Goal: Information Seeking & Learning: Learn about a topic

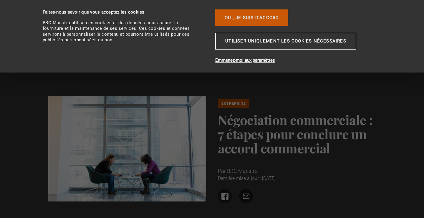
click at [272, 19] on font "Oui, je suis d'accord" at bounding box center [252, 17] width 54 height 5
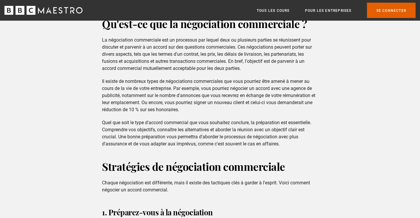
scroll to position [287, 0]
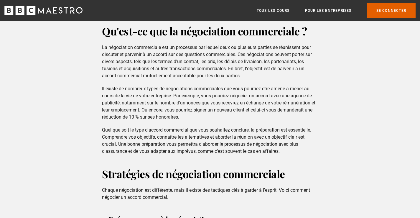
drag, startPoint x: 418, startPoint y: 1, endPoint x: 231, endPoint y: 9, distance: 188.0
click at [222, 12] on div "Menu Fermer Tous les cours Pour les entreprises Vous avez déjà un compte ? Se c…" at bounding box center [210, 10] width 420 height 15
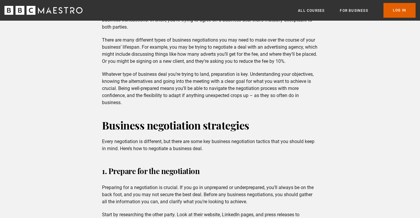
scroll to position [346, 0]
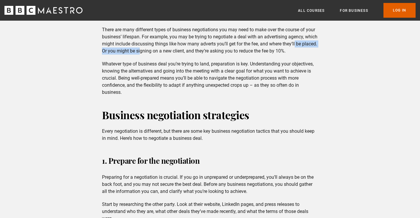
drag, startPoint x: 157, startPoint y: 51, endPoint x: 215, endPoint y: 56, distance: 58.5
click at [309, 47] on p "There are many different types of business negotiations you may need to make ov…" at bounding box center [210, 40] width 216 height 28
drag, startPoint x: 111, startPoint y: 62, endPoint x: 147, endPoint y: 61, distance: 35.9
click at [147, 61] on p "Whatever type of business deal you’re trying to land, preparation is key. Under…" at bounding box center [210, 77] width 216 height 35
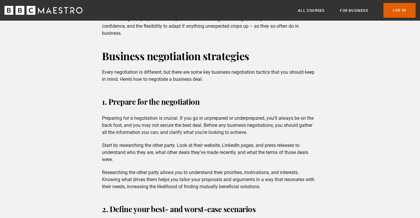
scroll to position [434, 0]
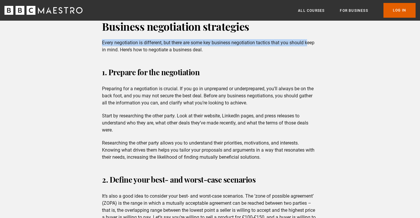
drag, startPoint x: 102, startPoint y: 44, endPoint x: 296, endPoint y: 43, distance: 193.7
click at [310, 38] on div "Business negotiation strategies Every negotiation is different, but there are s…" at bounding box center [209, 36] width 225 height 34
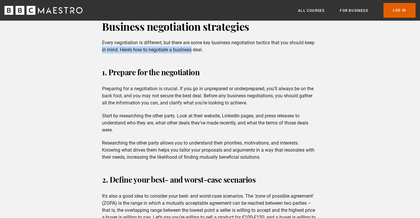
drag, startPoint x: 120, startPoint y: 48, endPoint x: 194, endPoint y: 49, distance: 73.9
click at [193, 49] on div "Business negotiation strategies Every negotiation is different, but there are s…" at bounding box center [209, 36] width 225 height 34
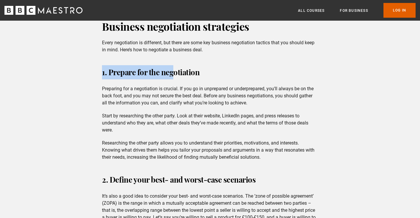
drag, startPoint x: 101, startPoint y: 72, endPoint x: 181, endPoint y: 67, distance: 79.6
click at [177, 69] on div "1. Prepare for the negotiation Preparing for a negotiation is crucial. If you g…" at bounding box center [209, 112] width 225 height 95
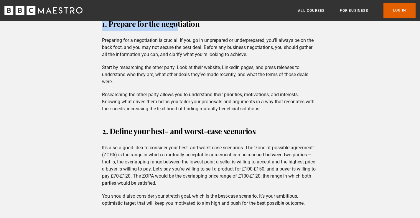
scroll to position [493, 0]
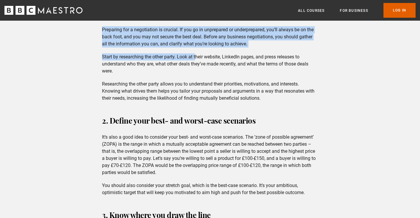
drag, startPoint x: 107, startPoint y: 29, endPoint x: 205, endPoint y: 61, distance: 103.5
click at [205, 61] on div "1. Prepare for the negotiation Preparing for a negotiation is crucial. If you g…" at bounding box center [209, 53] width 225 height 95
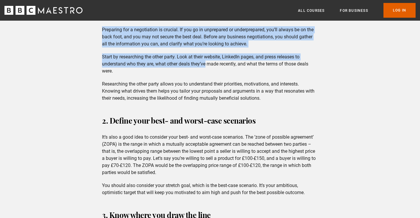
click at [211, 58] on p "Start by researching the other party. Look at their website, LinkedIn pages, an…" at bounding box center [210, 63] width 216 height 21
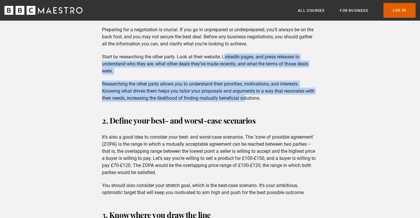
drag, startPoint x: 228, startPoint y: 56, endPoint x: 250, endPoint y: 102, distance: 50.4
click at [250, 101] on div "1. Prepare for the negotiation Preparing for a negotiation is crucial. If you g…" at bounding box center [209, 53] width 225 height 95
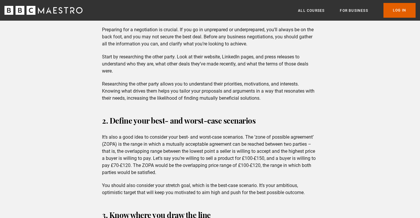
drag, startPoint x: 250, startPoint y: 103, endPoint x: 246, endPoint y: 105, distance: 4.7
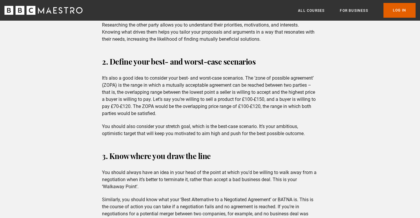
scroll to position [582, 0]
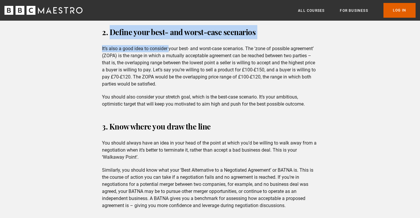
drag, startPoint x: 117, startPoint y: 34, endPoint x: 170, endPoint y: 47, distance: 54.9
click at [170, 47] on div "2. Define your best- and worst-case scenarios It’s also a good idea to consider…" at bounding box center [209, 66] width 225 height 82
click at [169, 43] on div "2. Define your best- and worst-case scenarios It’s also a good idea to consider…" at bounding box center [209, 66] width 225 height 82
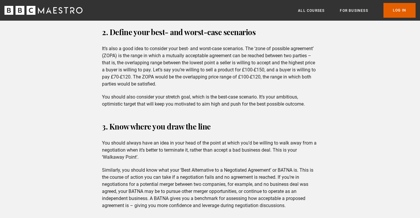
click at [150, 57] on p "It’s also a good idea to consider your best- and worst-case scenarios. The ‘zon…" at bounding box center [210, 66] width 216 height 42
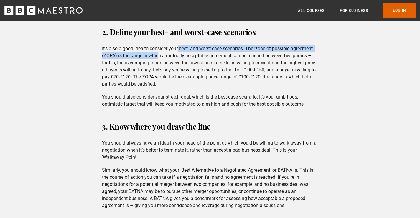
drag, startPoint x: 157, startPoint y: 54, endPoint x: 180, endPoint y: 47, distance: 23.5
click at [179, 47] on p "It’s also a good idea to consider your best- and worst-case scenarios. The ‘zon…" at bounding box center [210, 66] width 216 height 42
drag, startPoint x: 182, startPoint y: 47, endPoint x: 193, endPoint y: 49, distance: 11.4
click at [182, 47] on p "It’s also a good idea to consider your best- and worst-case scenarios. The ‘zon…" at bounding box center [210, 66] width 216 height 42
click at [193, 49] on p "It’s also a good idea to consider your best- and worst-case scenarios. The ‘zon…" at bounding box center [210, 66] width 216 height 42
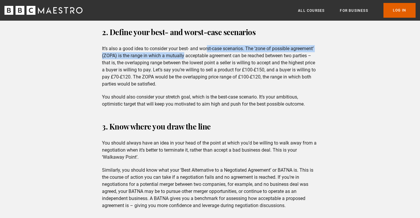
drag, startPoint x: 209, startPoint y: 50, endPoint x: 187, endPoint y: 3, distance: 52.2
click at [185, 49] on p "It’s also a good idea to consider your best- and worst-case scenarios. The ‘zon…" at bounding box center [210, 66] width 216 height 42
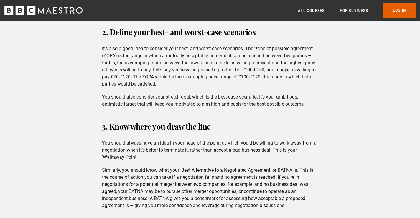
click at [212, 54] on p "It’s also a good idea to consider your best- and worst-case scenarios. The ‘zon…" at bounding box center [210, 66] width 216 height 42
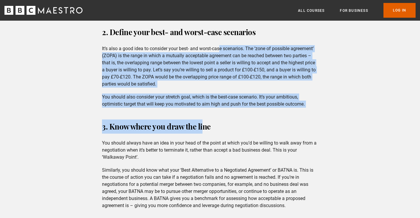
drag, startPoint x: 220, startPoint y: 49, endPoint x: 209, endPoint y: 122, distance: 74.2
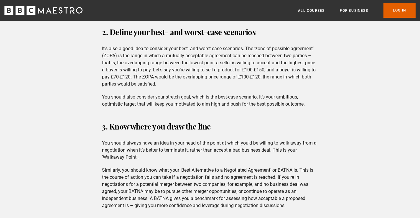
click at [217, 124] on h3 "3. Know where you draw the line" at bounding box center [210, 126] width 216 height 14
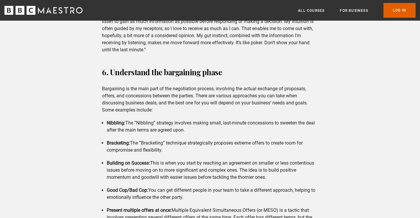
scroll to position [758, 0]
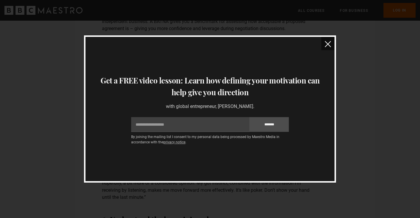
click at [326, 45] on img "close" at bounding box center [327, 44] width 6 height 6
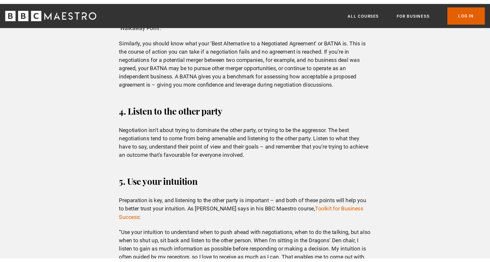
scroll to position [670, 0]
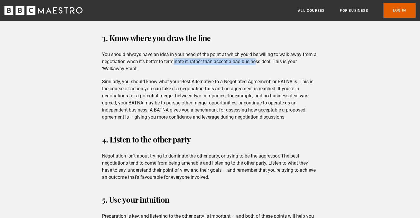
drag, startPoint x: 174, startPoint y: 59, endPoint x: 257, endPoint y: 62, distance: 82.8
click at [257, 62] on p "You should always have an idea in your head of the point at which you’d be will…" at bounding box center [210, 61] width 216 height 21
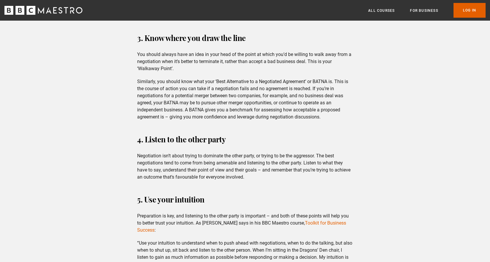
click at [237, 153] on p "Negotiation isn’t about trying to dominate the other party, or trying to be the…" at bounding box center [245, 166] width 216 height 28
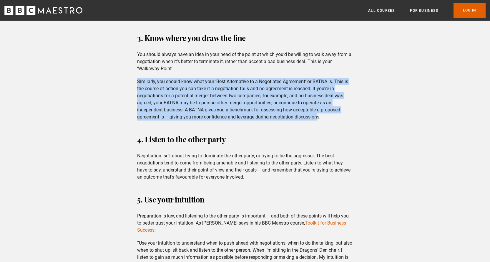
drag, startPoint x: 139, startPoint y: 83, endPoint x: 292, endPoint y: 131, distance: 160.6
click at [318, 120] on p "Similarly, you should know what your ‘Best Alternative to a Negotiated Agreemen…" at bounding box center [245, 99] width 216 height 42
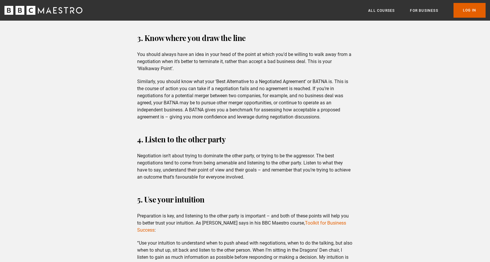
click at [292, 131] on div "Whether you’re just starting out in business or are long-established, one of th…" at bounding box center [245, 197] width 490 height 1354
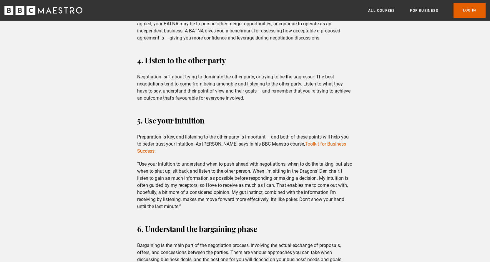
scroll to position [758, 0]
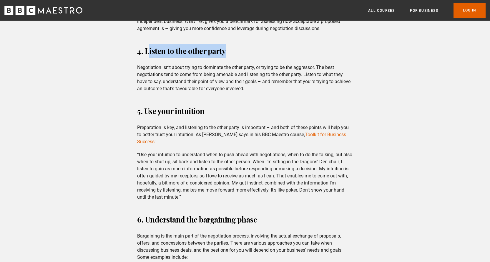
drag, startPoint x: 150, startPoint y: 47, endPoint x: 245, endPoint y: 55, distance: 94.8
click at [245, 55] on h3 "4. Listen to the other party" at bounding box center [245, 51] width 216 height 14
drag, startPoint x: 243, startPoint y: 55, endPoint x: 187, endPoint y: 58, distance: 56.3
click at [243, 56] on h3 "4. Listen to the other party" at bounding box center [245, 51] width 216 height 14
click at [127, 50] on div "Whether you’re just starting out in business or are long-established, one of th…" at bounding box center [245, 108] width 490 height 1354
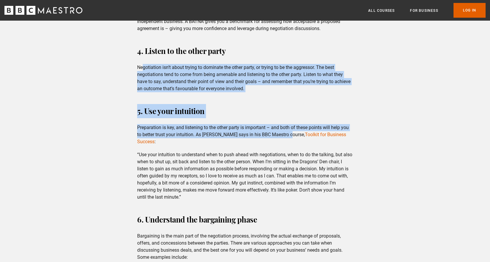
drag, startPoint x: 144, startPoint y: 68, endPoint x: 291, endPoint y: 129, distance: 159.4
click at [290, 132] on div "Whether you’re just starting out in business or are long-established, one of th…" at bounding box center [245, 108] width 490 height 1354
click at [293, 118] on div "5. Use your intuition Preparation is key, and listening to the other party is i…" at bounding box center [244, 152] width 225 height 97
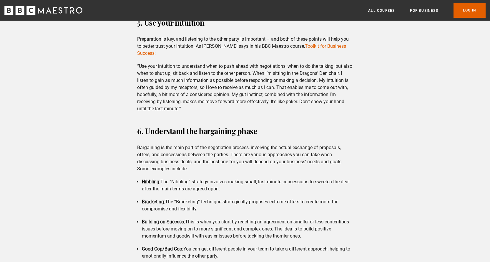
scroll to position [876, 0]
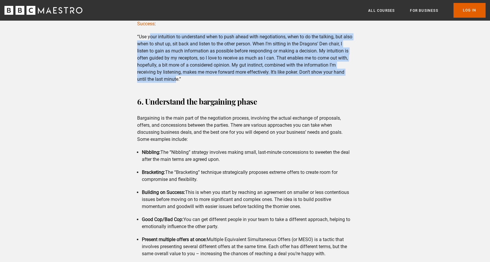
drag, startPoint x: 159, startPoint y: 38, endPoint x: 176, endPoint y: 83, distance: 48.2
click at [176, 83] on p "“Use your intuition to understand when to push ahead with negotiations, when to…" at bounding box center [245, 57] width 216 height 49
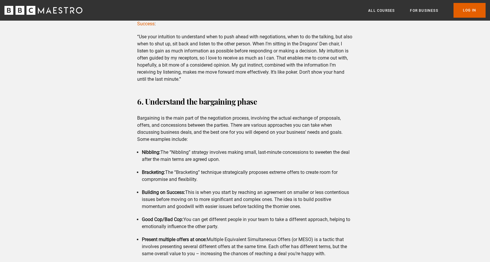
drag, startPoint x: 176, startPoint y: 85, endPoint x: 176, endPoint y: 91, distance: 6.2
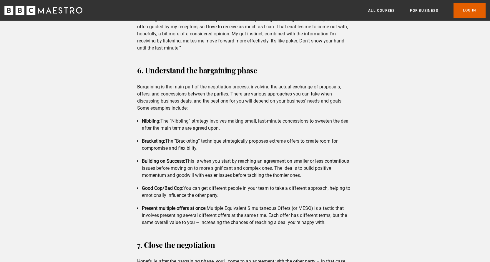
scroll to position [935, 0]
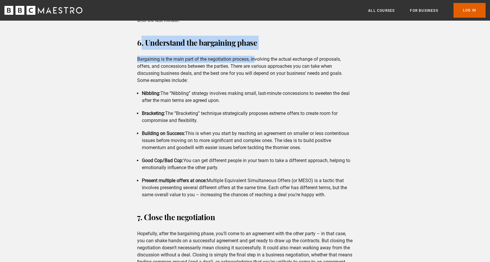
drag, startPoint x: 140, startPoint y: 43, endPoint x: 251, endPoint y: 65, distance: 113.2
click at [255, 63] on div "6. Understand the bargaining phase Bargaining is the main part of the negotiati…" at bounding box center [244, 117] width 225 height 163
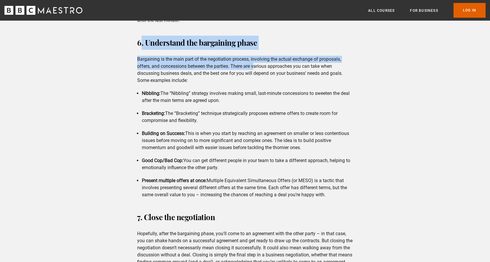
click at [218, 67] on p "Bargaining is the main part of the negotiation process, involving the actual ex…" at bounding box center [245, 70] width 216 height 28
click at [146, 59] on p "Bargaining is the main part of the negotiation process, involving the actual ex…" at bounding box center [245, 70] width 216 height 28
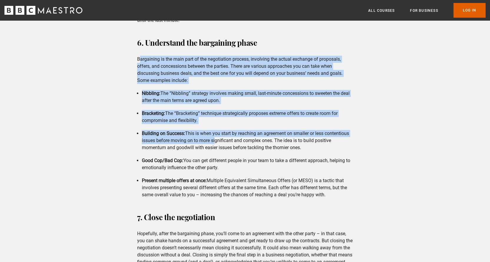
drag, startPoint x: 140, startPoint y: 57, endPoint x: 213, endPoint y: 154, distance: 121.2
click at [214, 150] on div "6. Understand the bargaining phase Bargaining is the main part of the negotiati…" at bounding box center [244, 117] width 225 height 163
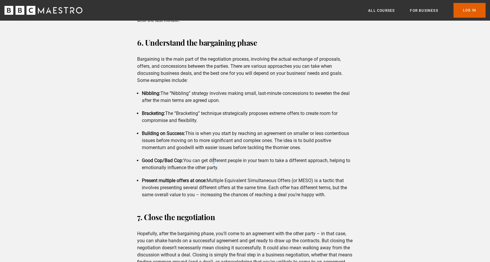
drag, startPoint x: 213, startPoint y: 154, endPoint x: 221, endPoint y: 148, distance: 10.6
click at [217, 150] on ul "Nibbling: The “Nibbling” strategy involves making small, last-minute concession…" at bounding box center [245, 144] width 216 height 108
click at [241, 144] on li "Building on Success: This is when you start by reaching an agreement on smaller…" at bounding box center [247, 140] width 211 height 21
drag, startPoint x: 244, startPoint y: 140, endPoint x: 307, endPoint y: 148, distance: 63.2
click at [307, 148] on li "Building on Success: This is when you start by reaching an agreement on smaller…" at bounding box center [247, 140] width 211 height 21
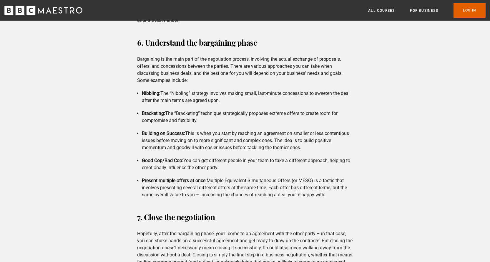
click at [307, 148] on li "Building on Success: This is when you start by reaching an agreement on smaller…" at bounding box center [247, 140] width 211 height 21
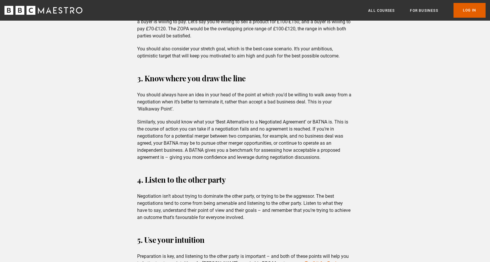
scroll to position [640, 0]
